Goal: Task Accomplishment & Management: Complete application form

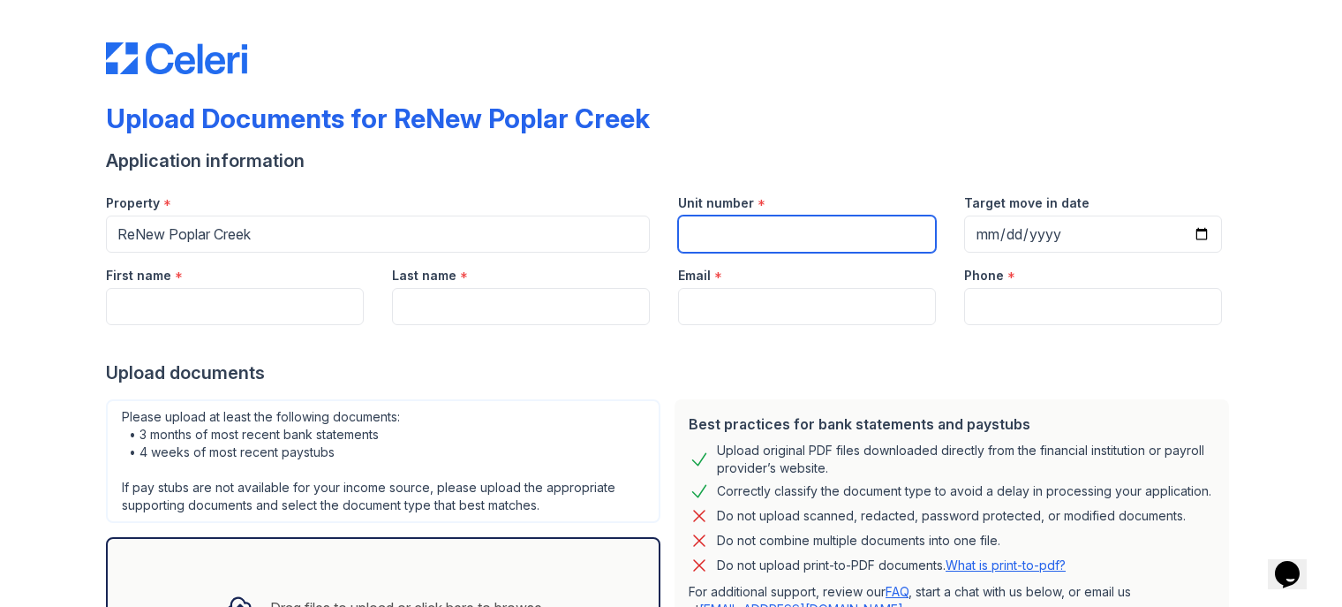
click at [722, 222] on input "Unit number" at bounding box center [807, 233] width 258 height 37
type input "#F"
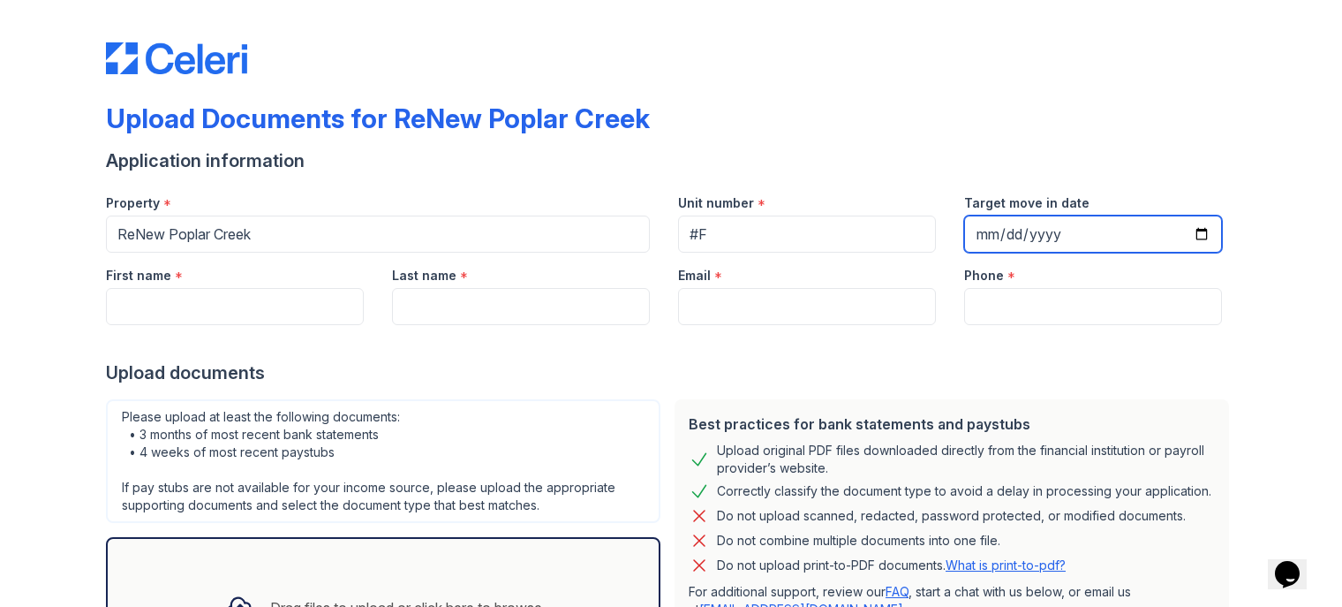
click at [984, 231] on input "Target move in date" at bounding box center [1093, 233] width 258 height 37
click at [983, 237] on input "Target move in date" at bounding box center [1093, 233] width 258 height 37
click at [1181, 232] on input "Target move in date" at bounding box center [1093, 233] width 258 height 37
click at [1193, 232] on input "Target move in date" at bounding box center [1093, 233] width 258 height 37
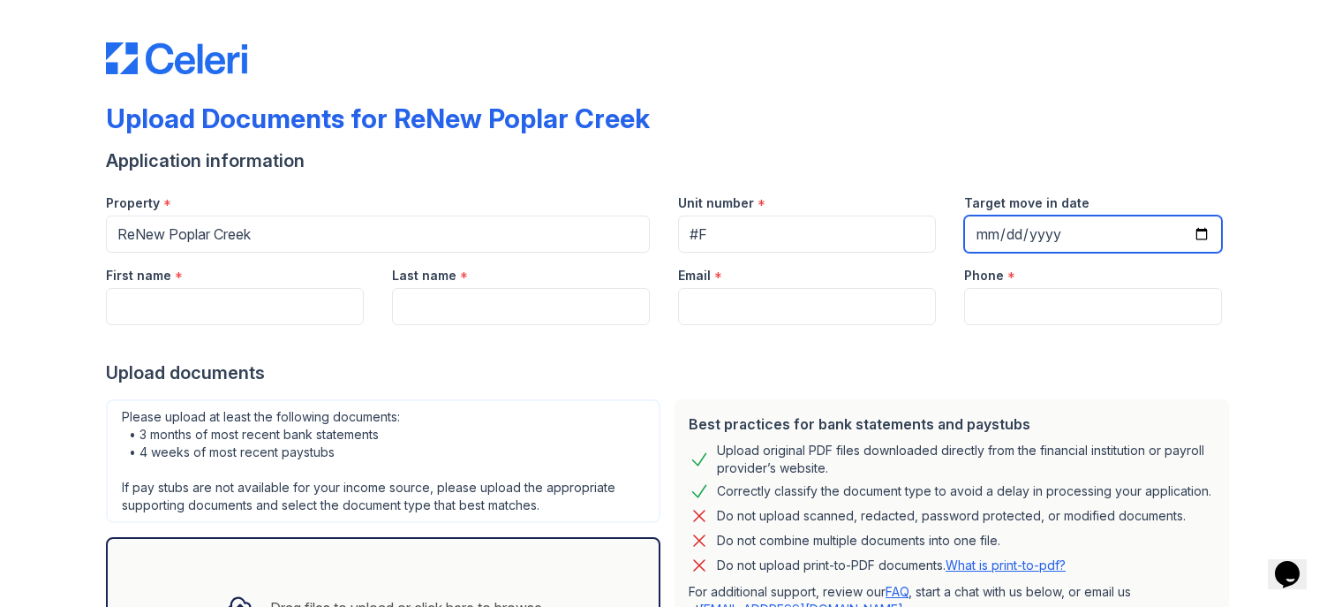
type input "[DATE]"
click at [1112, 152] on div "Application information" at bounding box center [671, 160] width 1130 height 25
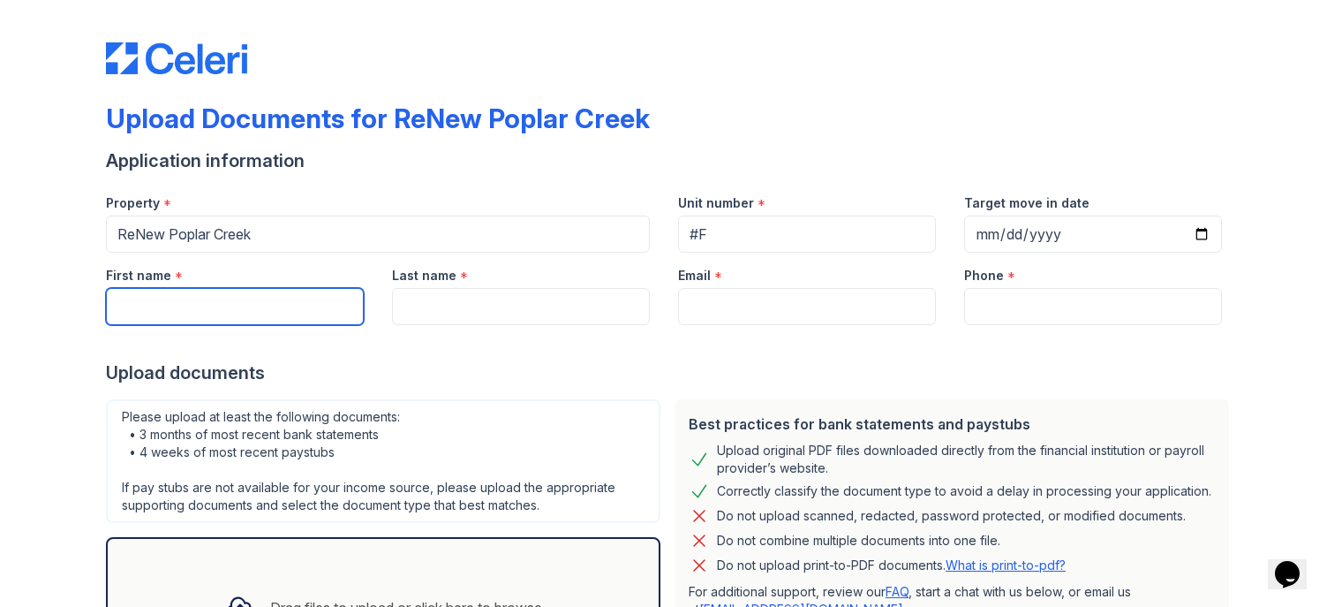
click at [196, 316] on input "First name" at bounding box center [235, 306] width 258 height 37
type input "[PERSON_NAME]"
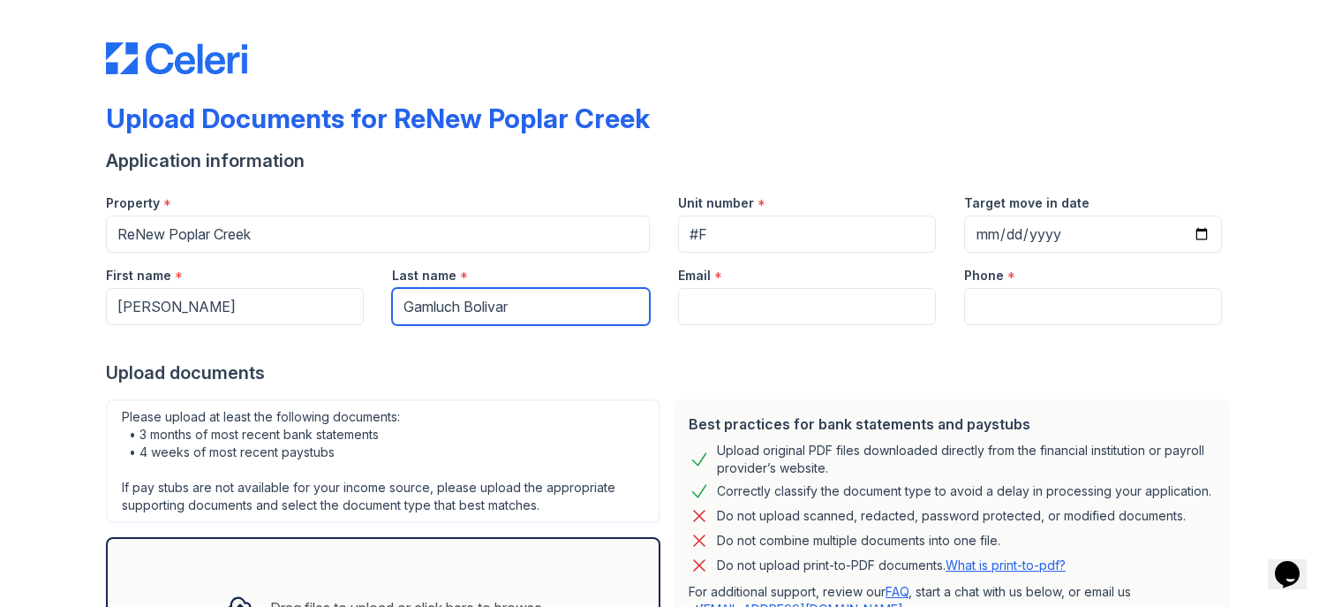
type input "Gamluch Bolivar"
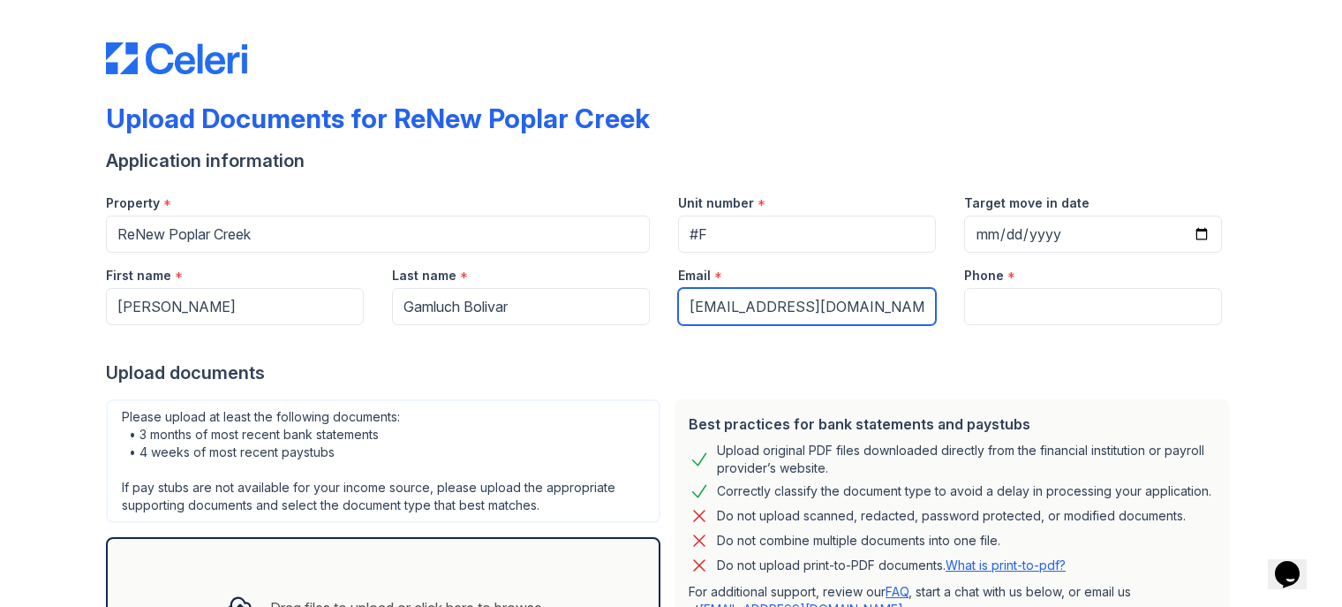
type input "[EMAIL_ADDRESS][DOMAIN_NAME]"
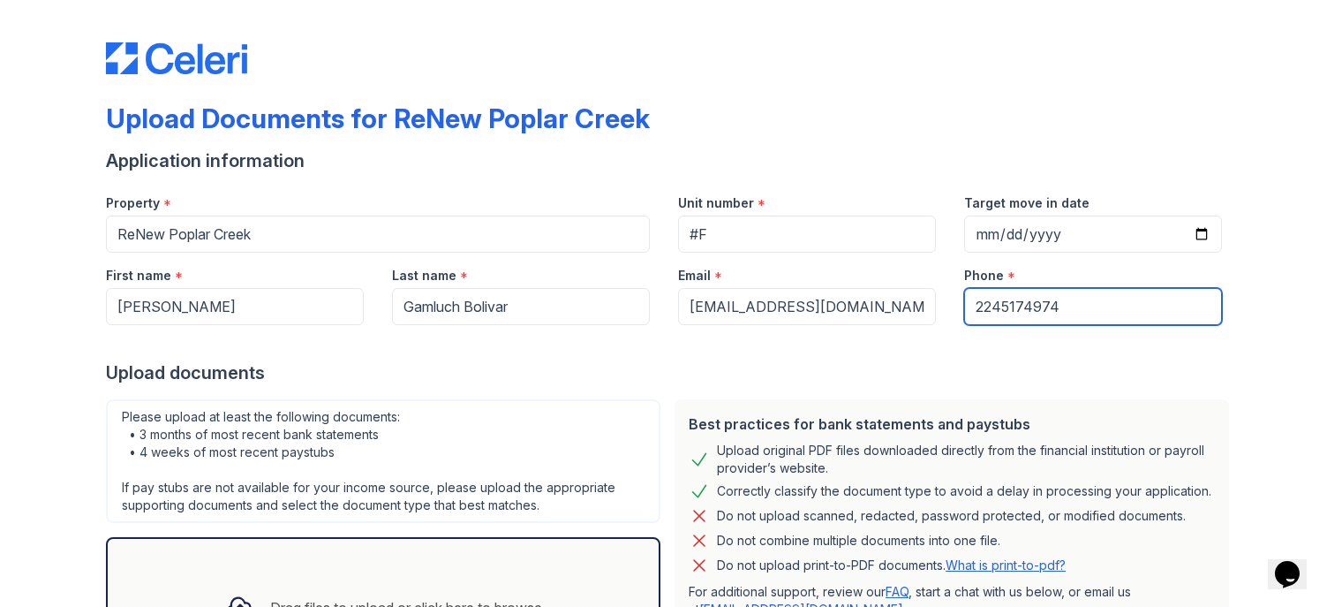
type input "2245174974"
click at [476, 367] on div "Upload documents" at bounding box center [671, 372] width 1130 height 25
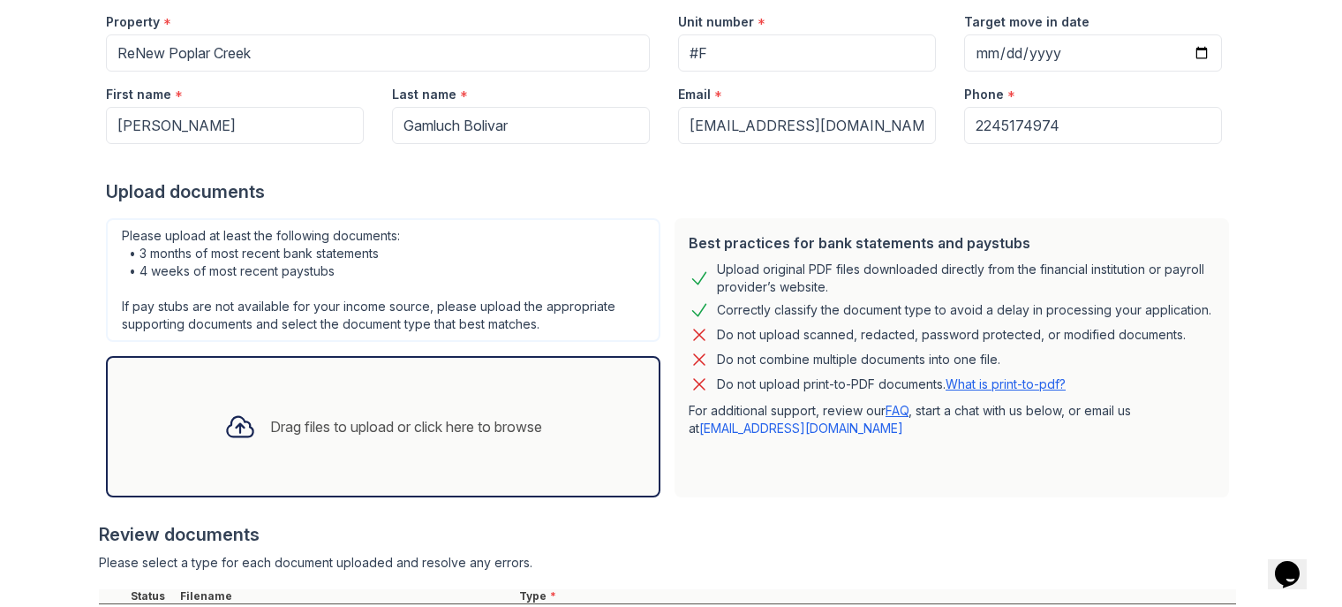
scroll to position [428, 0]
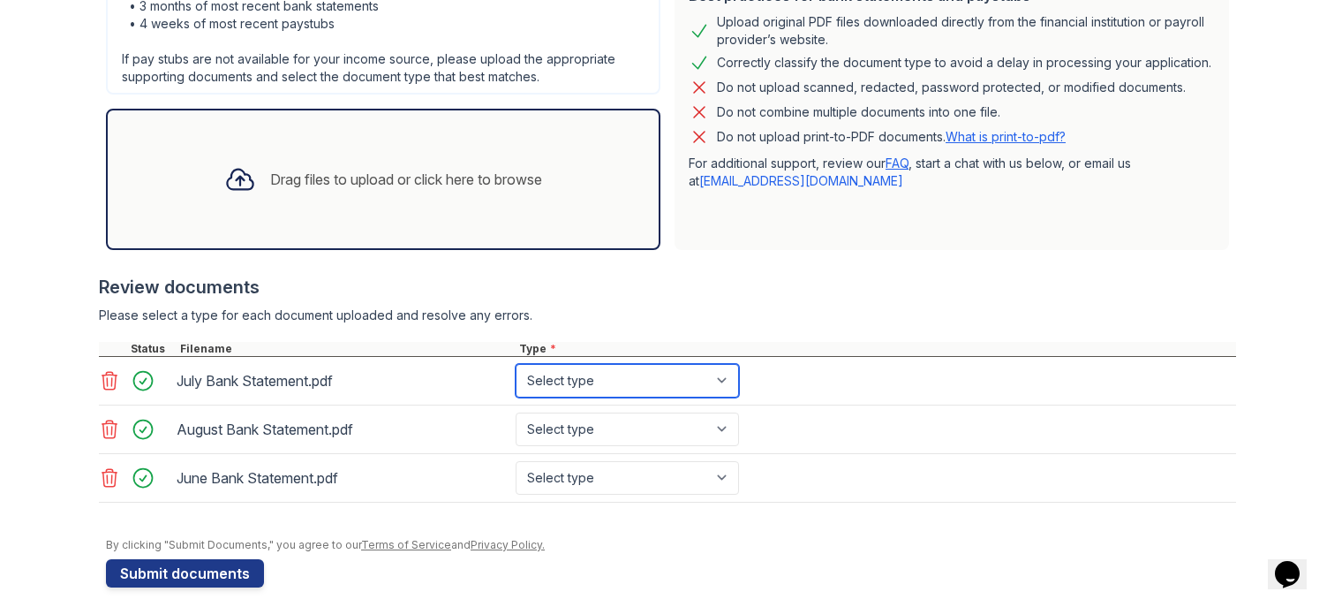
click at [595, 386] on select "Select type Paystub Bank Statement Offer Letter Tax Documents Benefit Award Let…" at bounding box center [627, 381] width 223 height 34
select select "bank_statement"
click at [516, 364] on select "Select type Paystub Bank Statement Offer Letter Tax Documents Benefit Award Let…" at bounding box center [627, 381] width 223 height 34
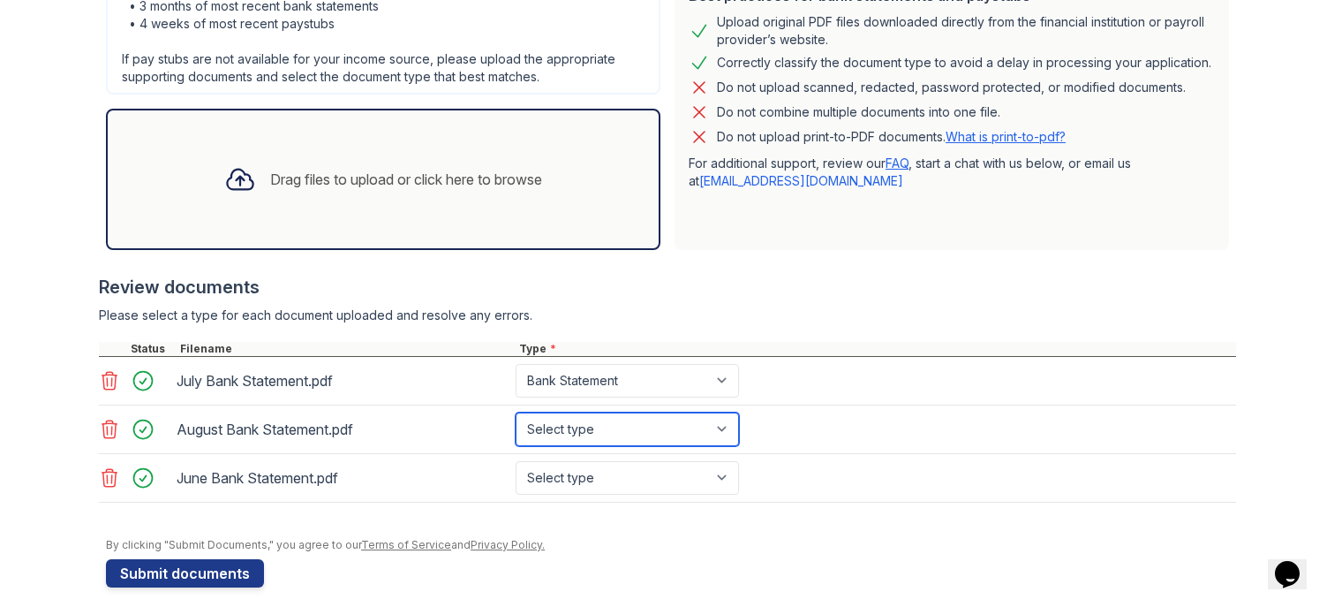
click at [611, 421] on select "Select type Paystub Bank Statement Offer Letter Tax Documents Benefit Award Let…" at bounding box center [627, 429] width 223 height 34
select select "bank_statement"
click at [516, 412] on select "Select type Paystub Bank Statement Offer Letter Tax Documents Benefit Award Let…" at bounding box center [627, 429] width 223 height 34
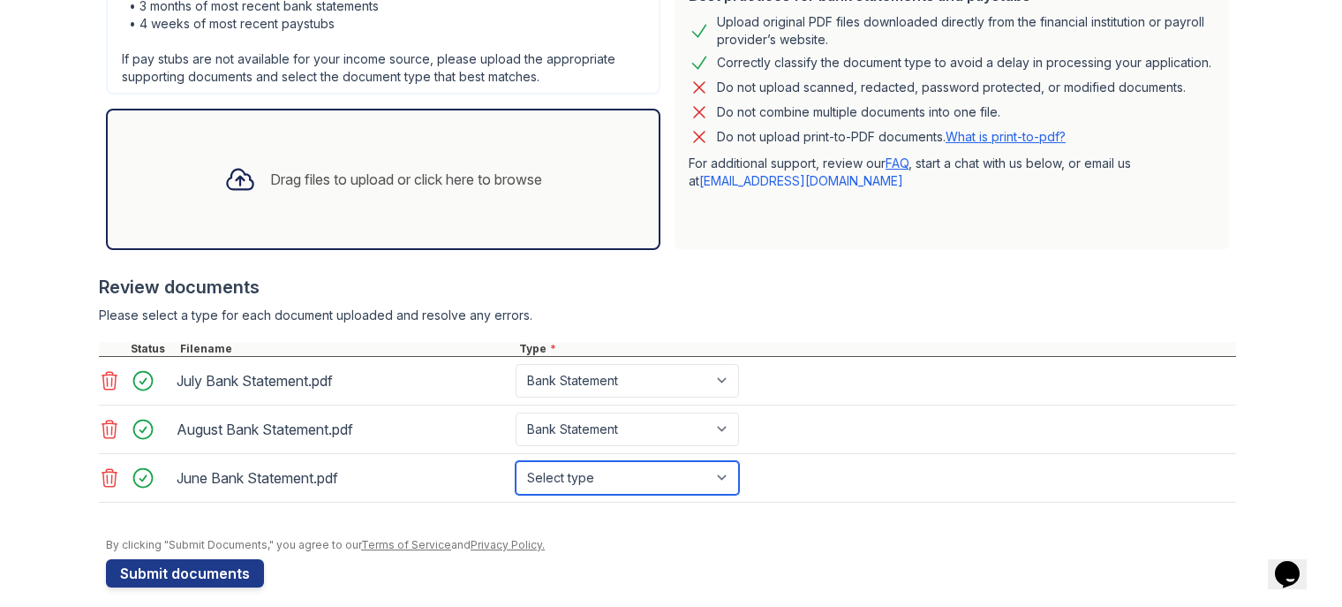
click at [596, 461] on select "Select type Paystub Bank Statement Offer Letter Tax Documents Benefit Award Let…" at bounding box center [627, 478] width 223 height 34
click at [598, 480] on select "Select type Paystub Bank Statement Offer Letter Tax Documents Benefit Award Let…" at bounding box center [627, 478] width 223 height 34
select select "bank_statement"
click at [516, 461] on select "Select type Paystub Bank Statement Offer Letter Tax Documents Benefit Award Let…" at bounding box center [627, 478] width 223 height 34
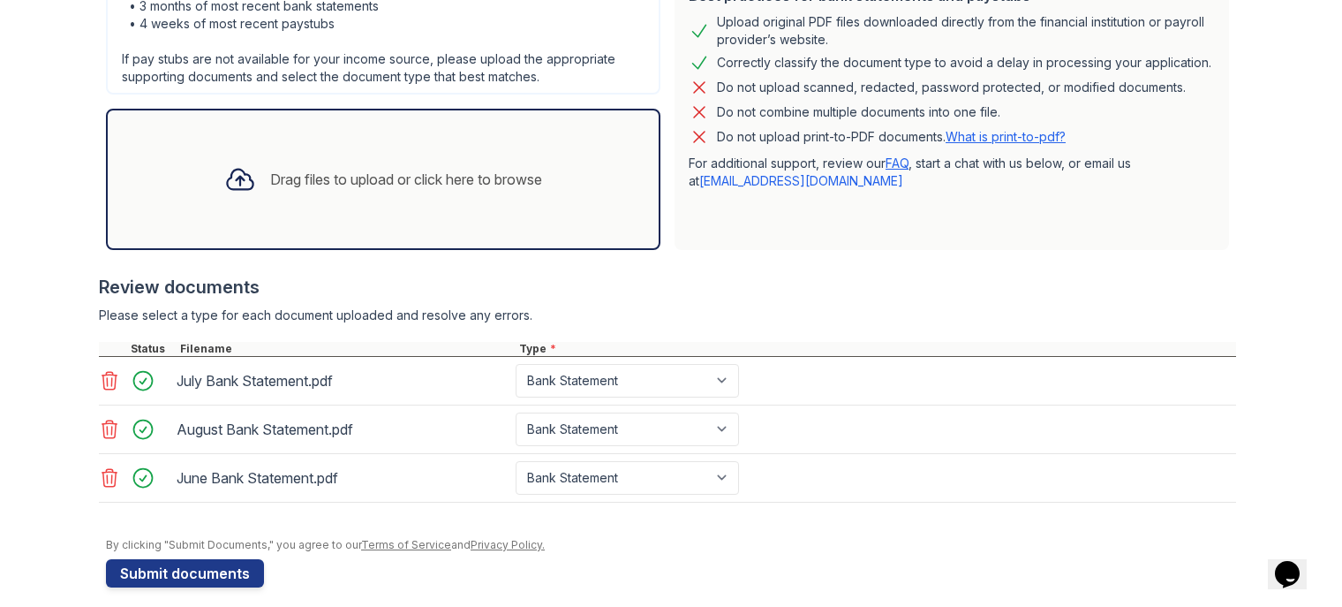
click at [860, 501] on div "June Bank Statement.pdf Select type Paystub Bank Statement Offer Letter Tax Doc…" at bounding box center [667, 478] width 1137 height 49
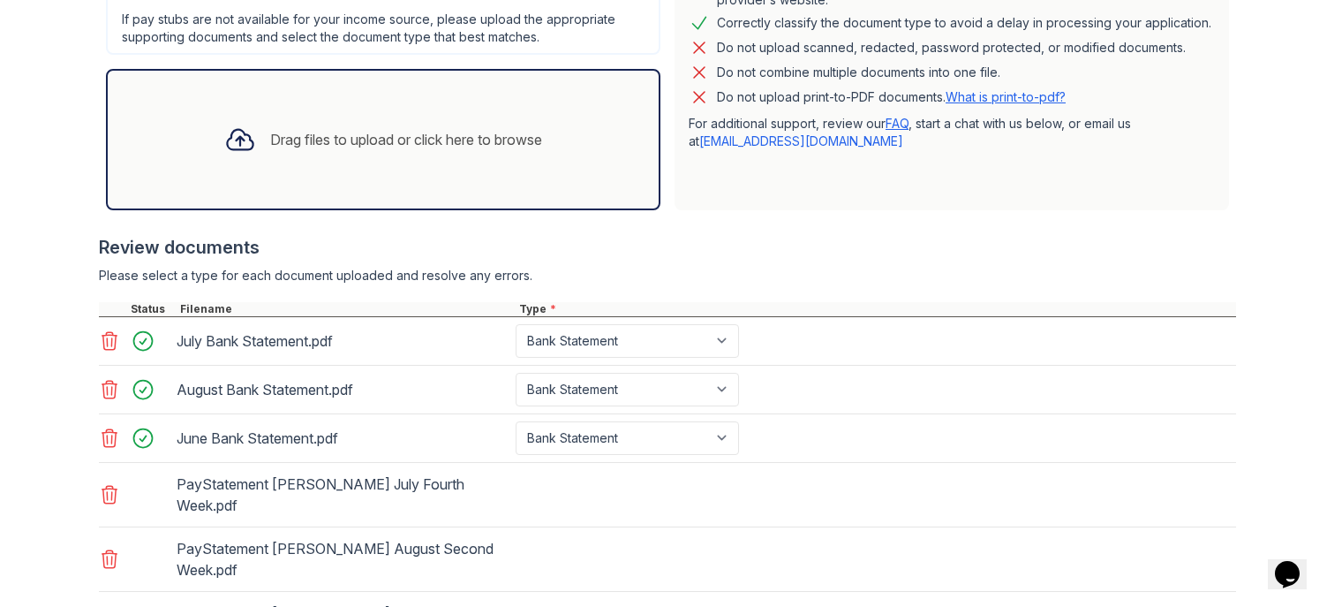
scroll to position [617, 0]
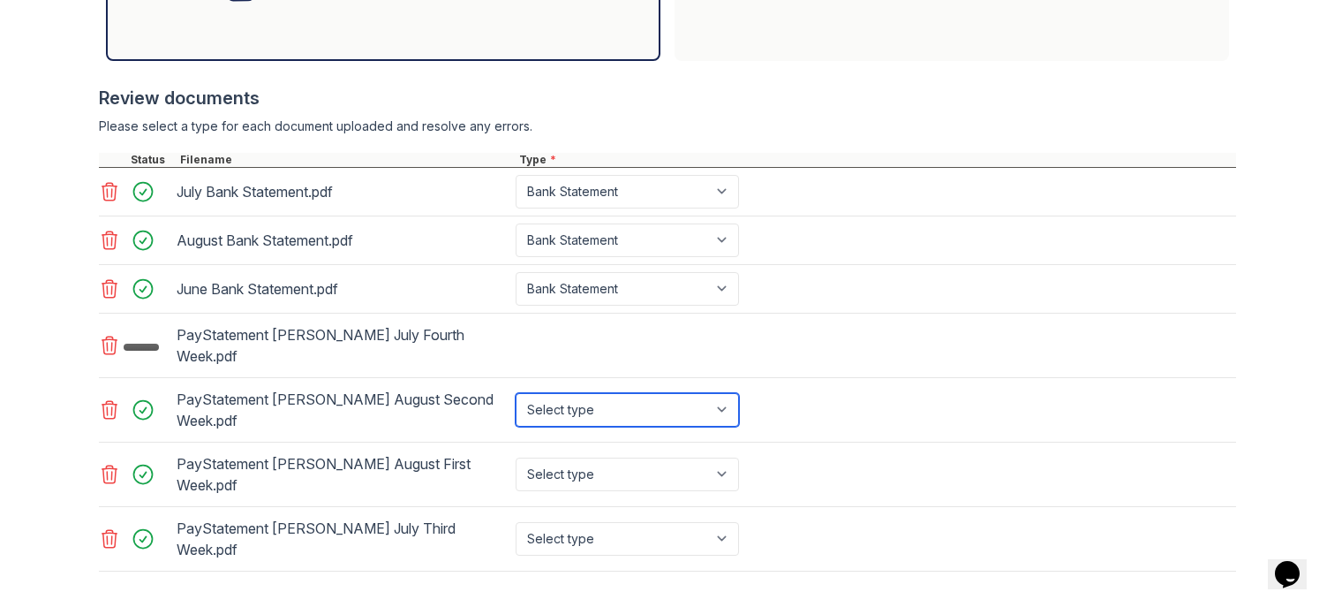
click at [657, 393] on select "Select type Paystub Bank Statement Offer Letter Tax Documents Benefit Award Let…" at bounding box center [627, 410] width 223 height 34
select select "paystub"
click at [516, 393] on select "Select type Paystub Bank Statement Offer Letter Tax Documents Benefit Award Let…" at bounding box center [627, 410] width 223 height 34
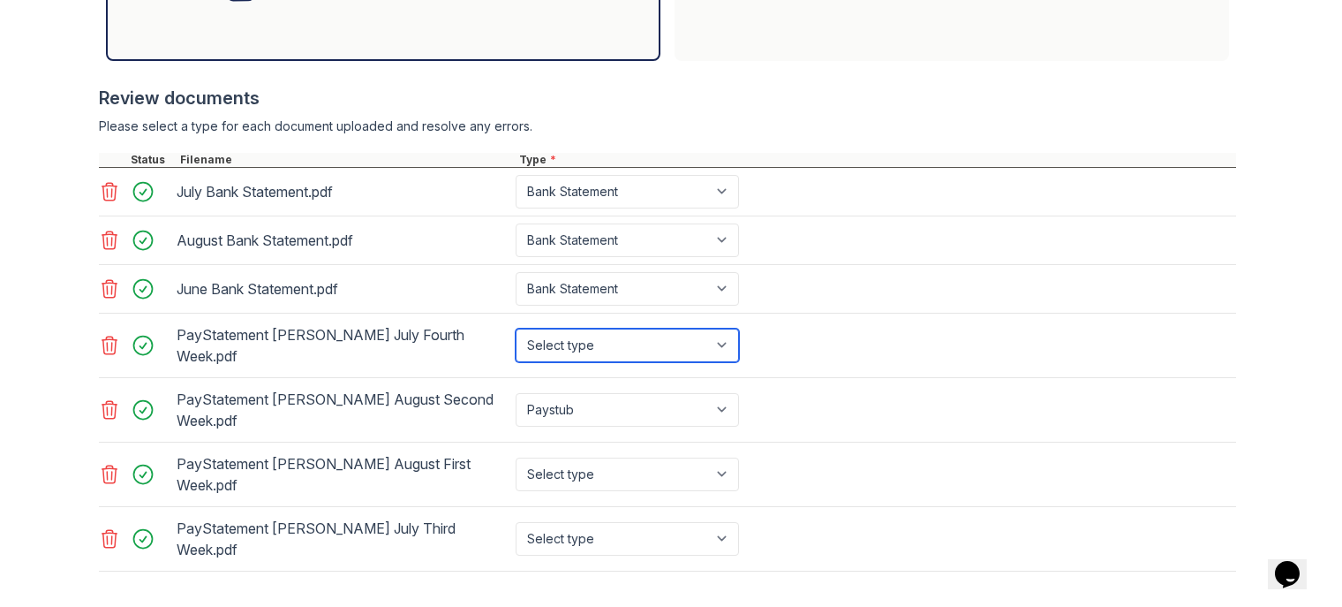
click at [637, 339] on select "Select type Paystub Bank Statement Offer Letter Tax Documents Benefit Award Let…" at bounding box center [627, 345] width 223 height 34
select select "paystub"
click at [516, 328] on select "Select type Paystub Bank Statement Offer Letter Tax Documents Benefit Award Let…" at bounding box center [627, 345] width 223 height 34
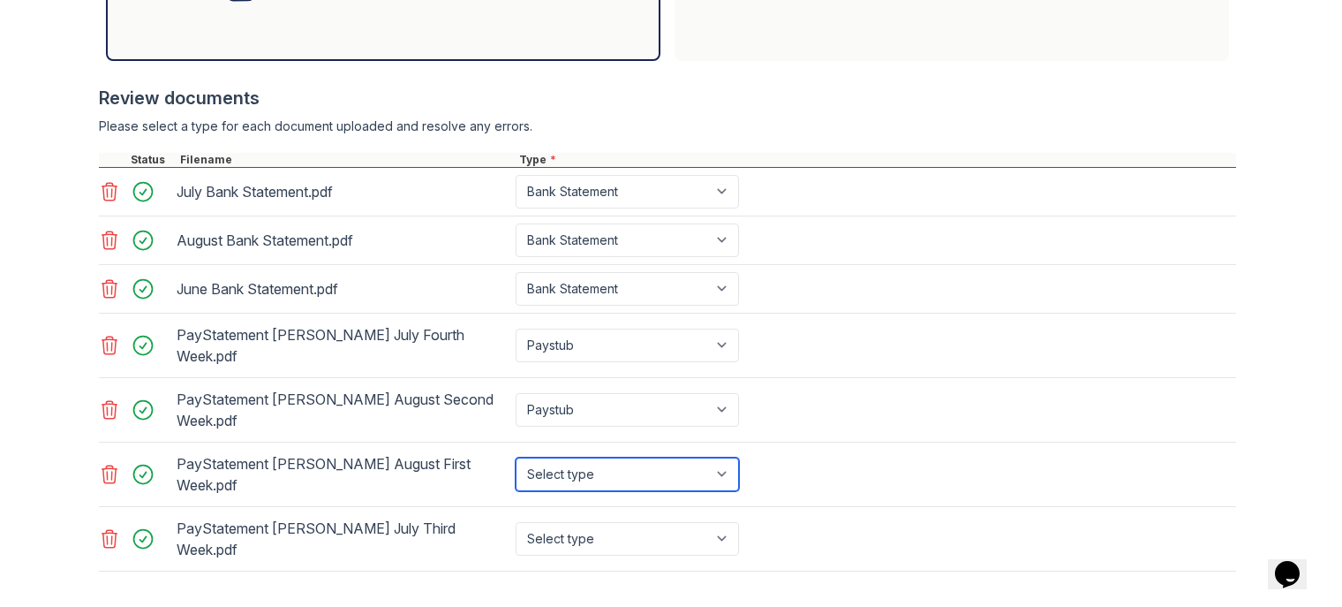
click at [628, 457] on select "Select type Paystub Bank Statement Offer Letter Tax Documents Benefit Award Let…" at bounding box center [627, 474] width 223 height 34
select select "paystub"
click at [516, 457] on select "Select type Paystub Bank Statement Offer Letter Tax Documents Benefit Award Let…" at bounding box center [627, 474] width 223 height 34
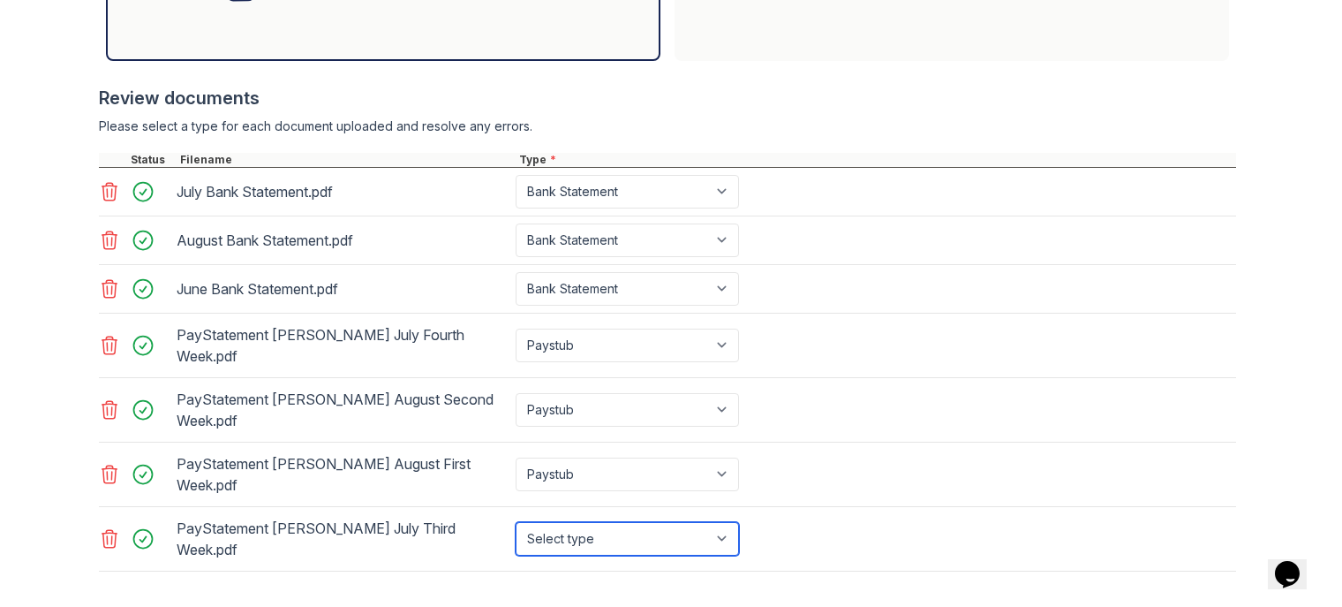
click at [622, 522] on select "Select type Paystub Bank Statement Offer Letter Tax Documents Benefit Award Let…" at bounding box center [627, 539] width 223 height 34
select select "paystub"
click at [516, 522] on select "Select type Paystub Bank Statement Offer Letter Tax Documents Benefit Award Let…" at bounding box center [627, 539] width 223 height 34
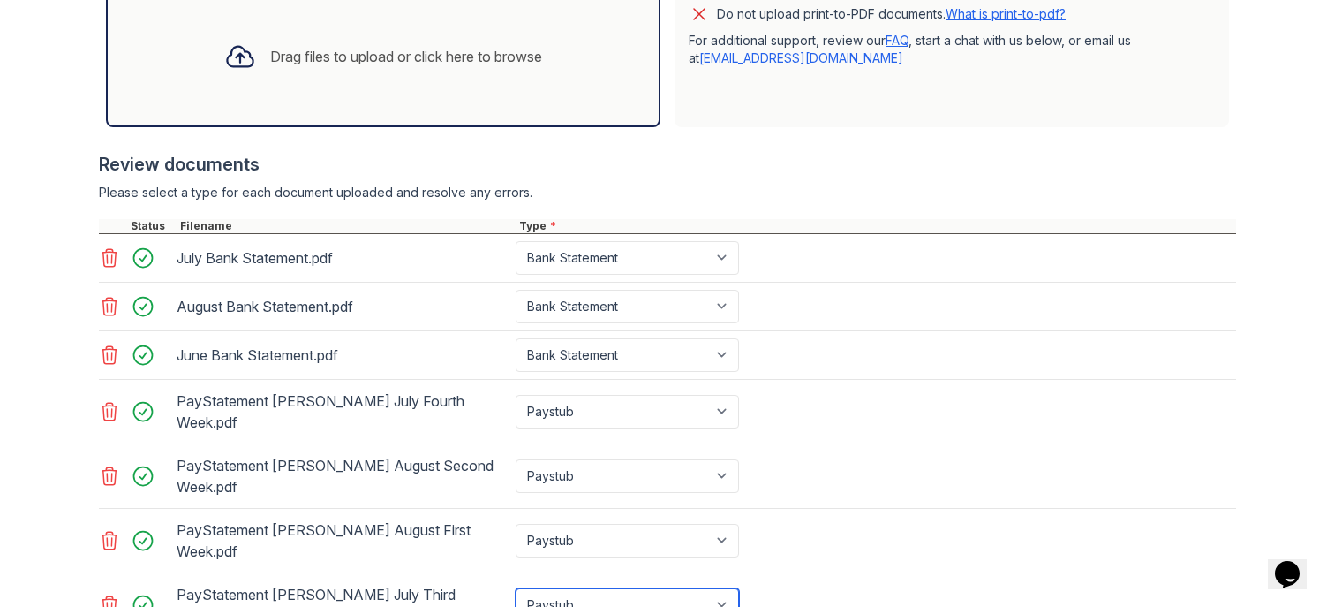
scroll to position [638, 0]
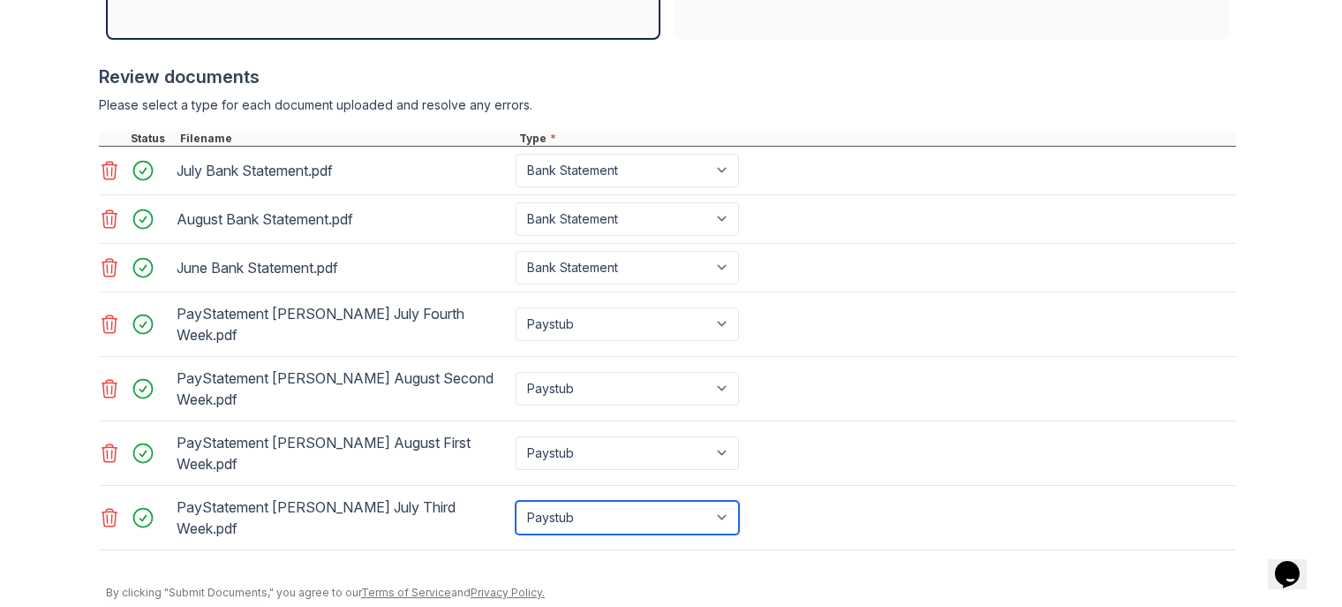
click at [646, 501] on select "Select type Paystub Bank Statement Offer Letter Tax Documents Benefit Award Let…" at bounding box center [627, 518] width 223 height 34
click at [893, 554] on form "Application information Property * ReNew Poplar Creek Unit number * #F Target m…" at bounding box center [671, 72] width 1130 height 1125
